Goal: Navigation & Orientation: Understand site structure

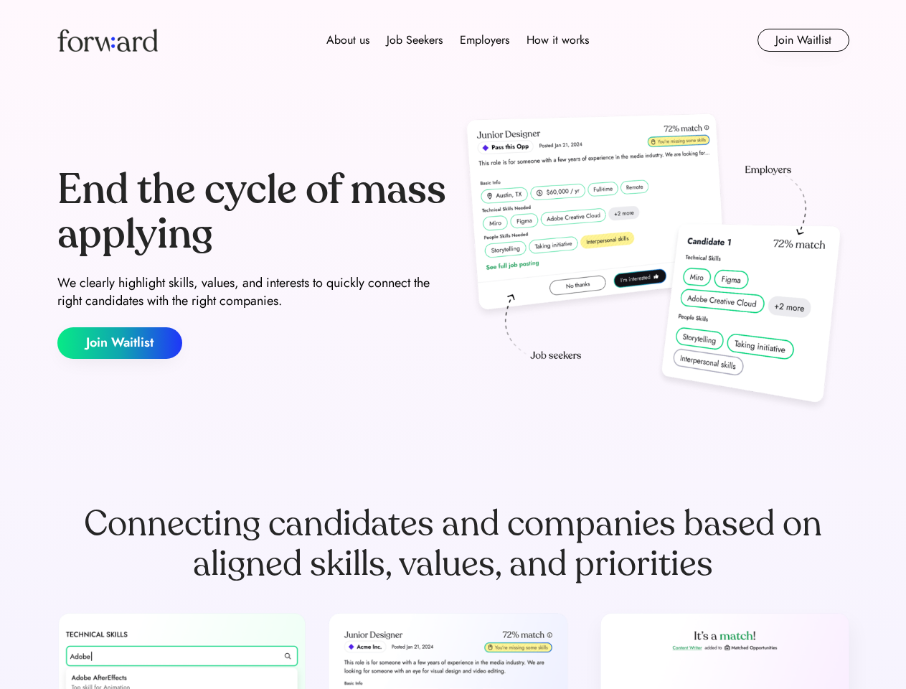
click at [453, 344] on div "End the cycle of mass applying We clearly highlight skills, values, and interes…" at bounding box center [453, 263] width 792 height 308
click at [453, 40] on div "About us Job Seekers Employers How it works" at bounding box center [457, 40] width 565 height 17
click at [108, 40] on img at bounding box center [107, 40] width 100 height 23
click at [458, 40] on div "About us Job Seekers Employers How it works" at bounding box center [457, 40] width 565 height 17
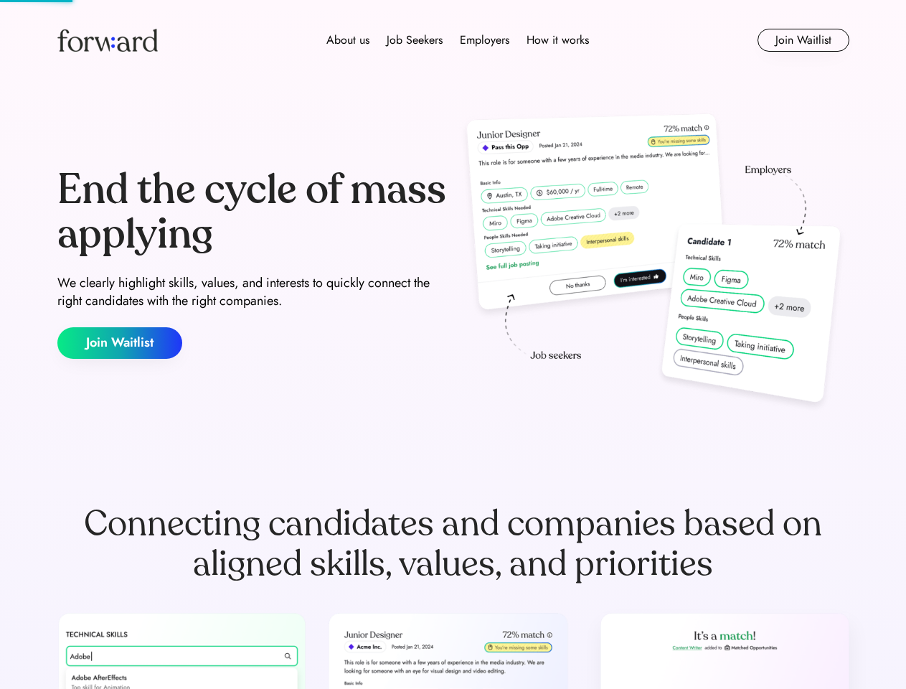
click at [348, 40] on div "About us" at bounding box center [347, 40] width 43 height 17
click at [415, 40] on div "Job Seekers" at bounding box center [415, 40] width 56 height 17
click at [484, 40] on div "Employers" at bounding box center [484, 40] width 49 height 17
click at [557, 40] on div "How it works" at bounding box center [557, 40] width 62 height 17
click at [803, 40] on button "Join Waitlist" at bounding box center [803, 40] width 92 height 23
